Goal: Ask a question: Seek information or help from site administrators or community

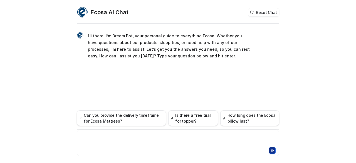
click at [119, 141] on div at bounding box center [178, 139] width 200 height 13
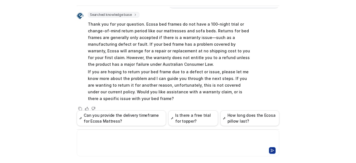
scroll to position [53, 0]
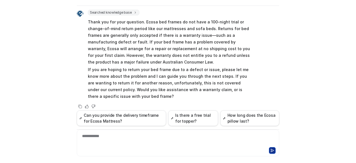
click at [175, 21] on p "Thank you for your question. Ecosa bed frames do not have a 100-night trial or …" at bounding box center [169, 42] width 163 height 47
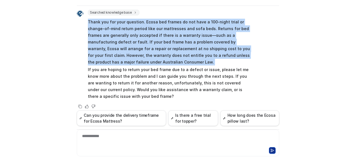
click at [175, 21] on p "Thank you for your question. Ecosa bed frames do not have a 100-night trial or …" at bounding box center [169, 42] width 163 height 47
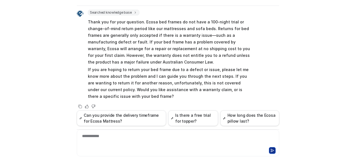
scroll to position [58, 0]
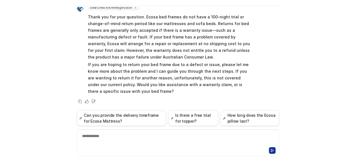
click at [140, 63] on p "If you are hoping to return your bed frame due to a defect or issue, please let…" at bounding box center [169, 77] width 163 height 33
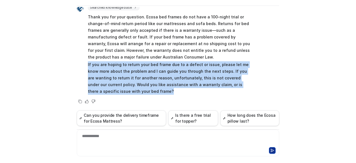
click at [140, 63] on p "If you are hoping to return your bed frame due to a defect or issue, please let…" at bounding box center [169, 77] width 163 height 33
